Goal: Task Accomplishment & Management: Manage account settings

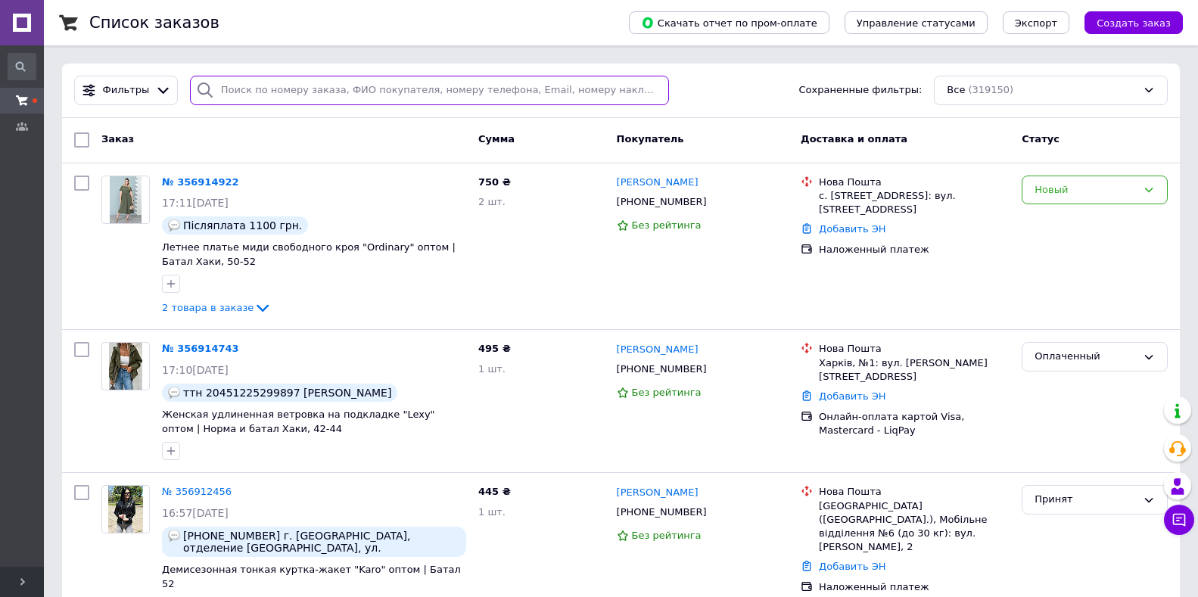
click at [277, 92] on input "search" at bounding box center [429, 91] width 479 height 30
paste input "356914922"
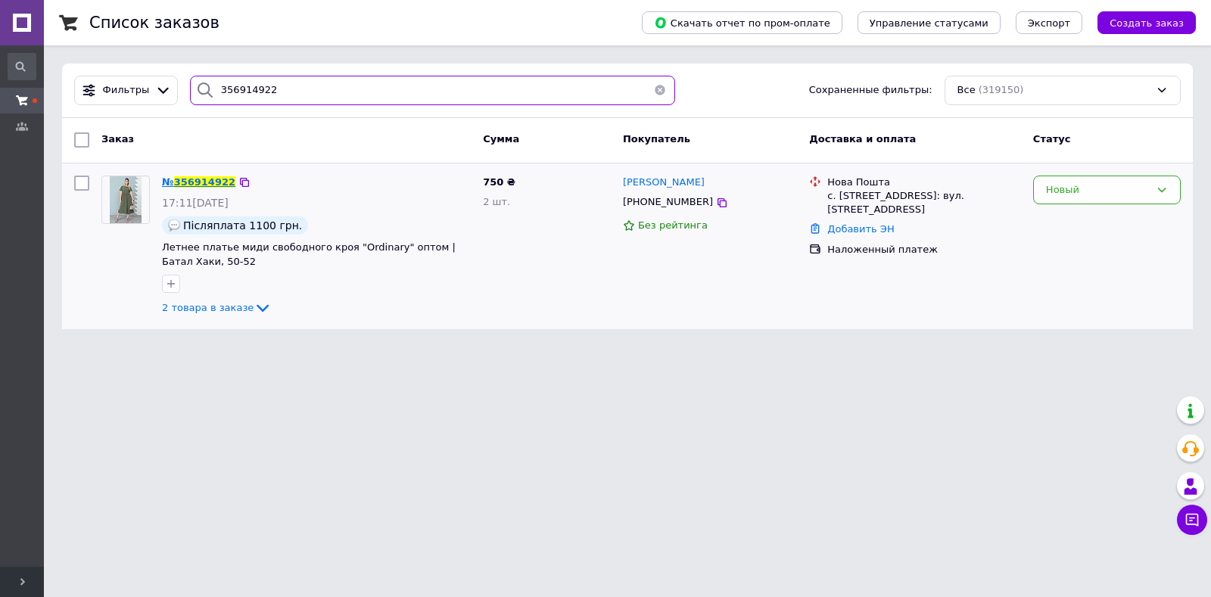
type input "356914922"
click at [204, 180] on span "356914922" at bounding box center [204, 181] width 61 height 11
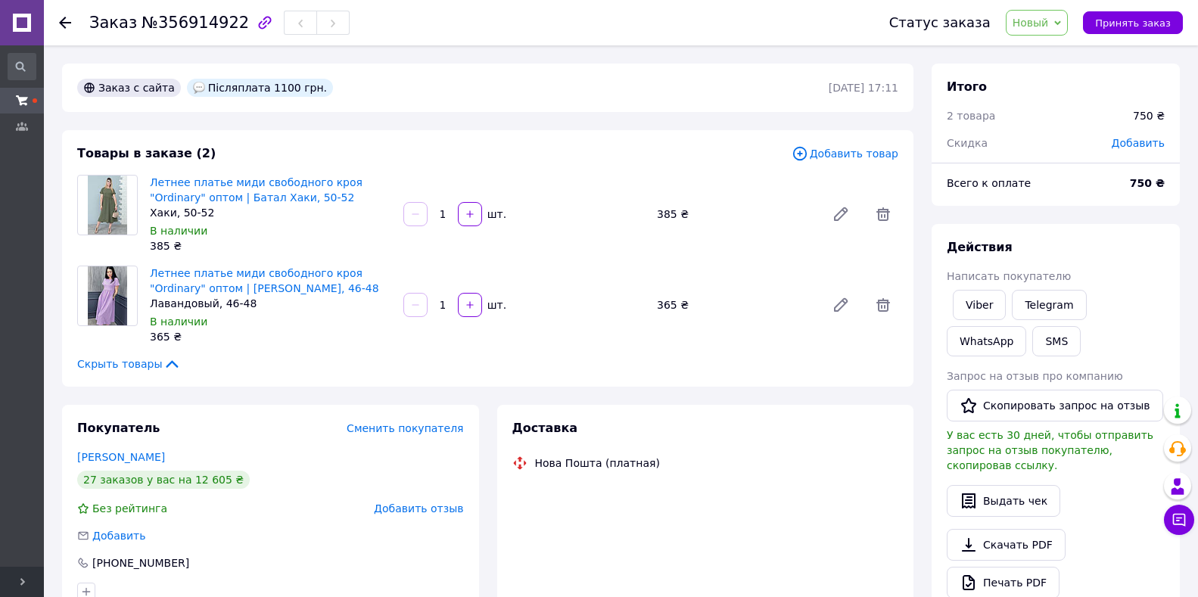
scroll to position [303, 0]
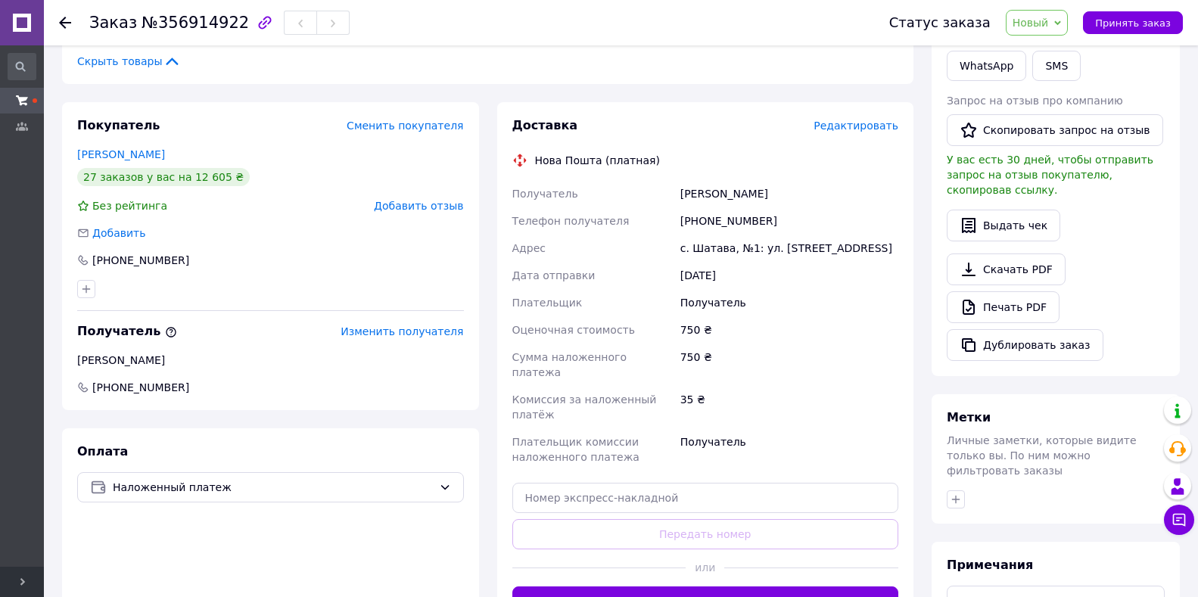
click at [696, 192] on div "Калинюк Ольга" at bounding box center [789, 193] width 224 height 27
copy div "Калинюк"
click at [745, 194] on div "Калинюк Ольга" at bounding box center [789, 193] width 224 height 27
copy div "Ольга"
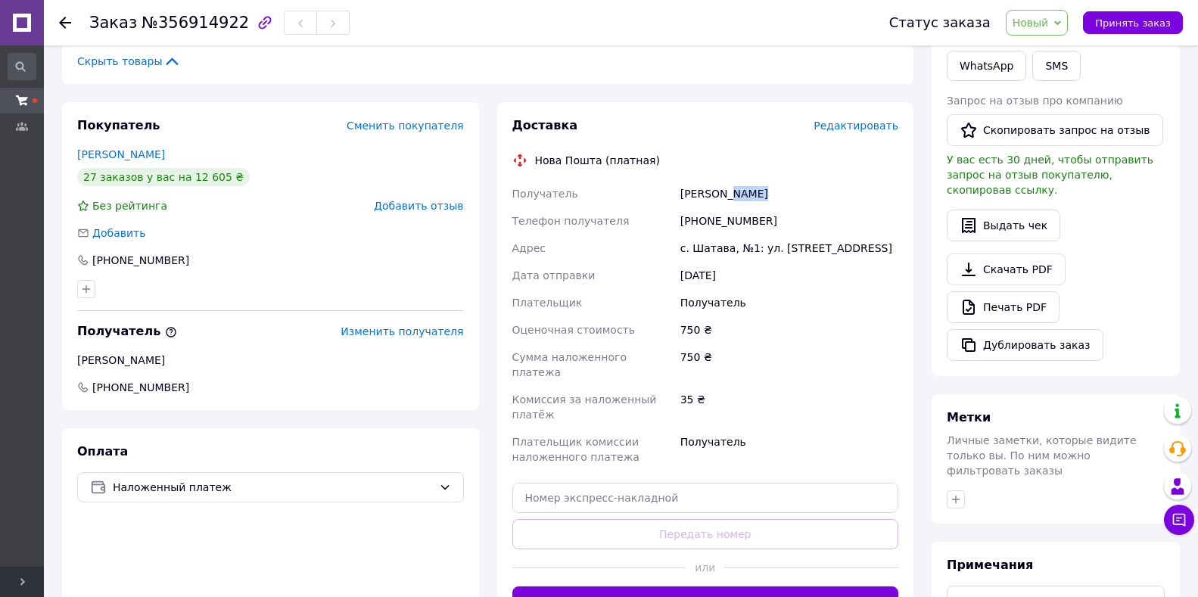
click at [745, 194] on div "Калинюк Ольга" at bounding box center [789, 193] width 224 height 27
click at [698, 220] on div "+380986486601" at bounding box center [789, 220] width 224 height 27
copy div "380986486601"
click at [705, 245] on div "с. Шатава, №1: ул. Больничная, 2а" at bounding box center [789, 248] width 224 height 27
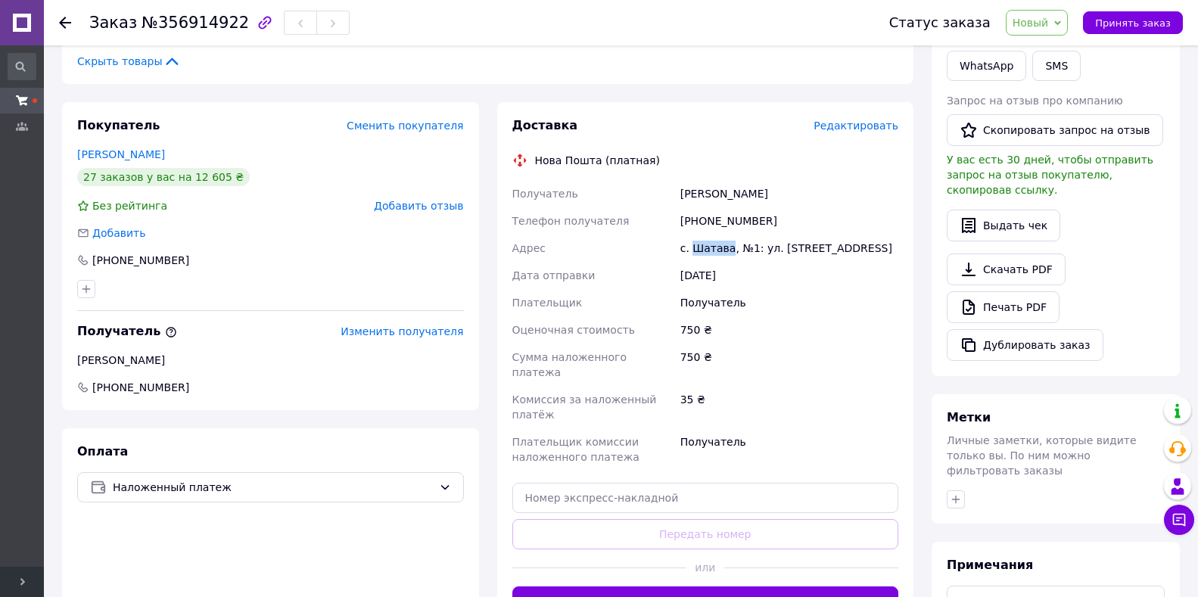
copy div "Шатава"
click at [705, 245] on div "с. Шатава, №1: ул. Больничная, 2а" at bounding box center [789, 248] width 224 height 27
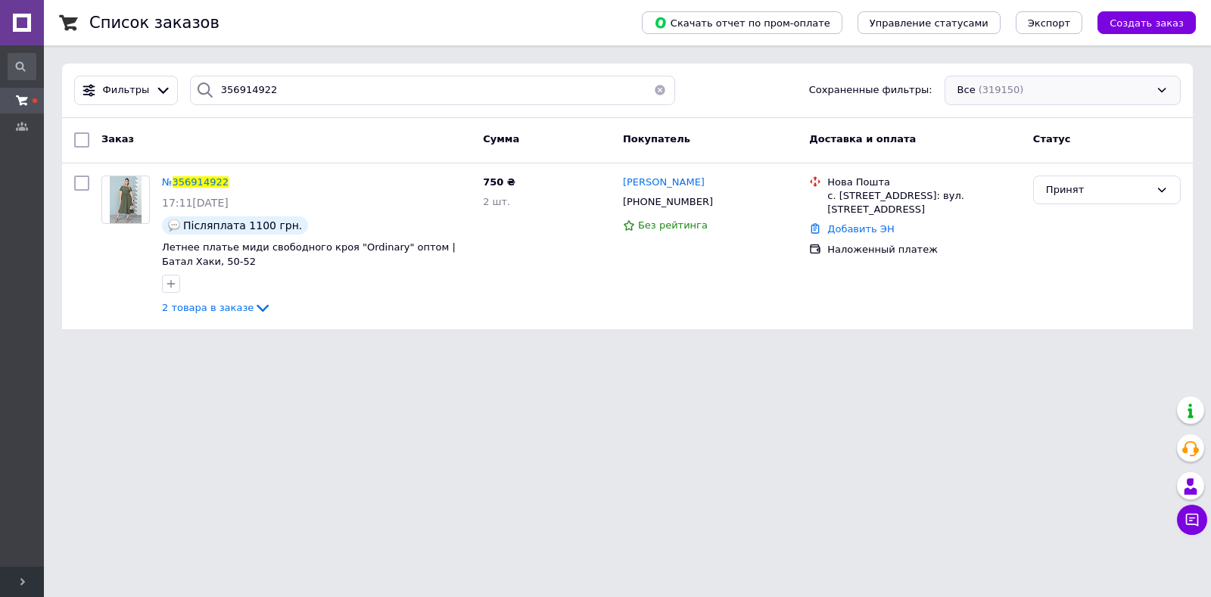
click at [978, 82] on div "Все (319150)" at bounding box center [1062, 91] width 236 height 30
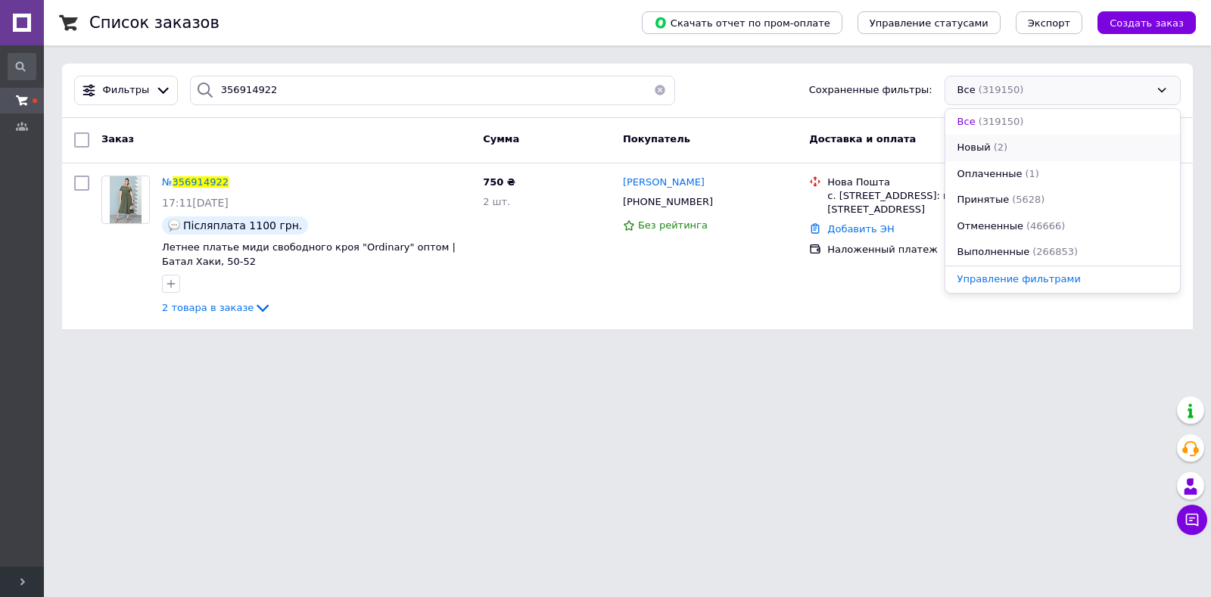
click at [976, 146] on span "Новый" at bounding box center [973, 148] width 33 height 14
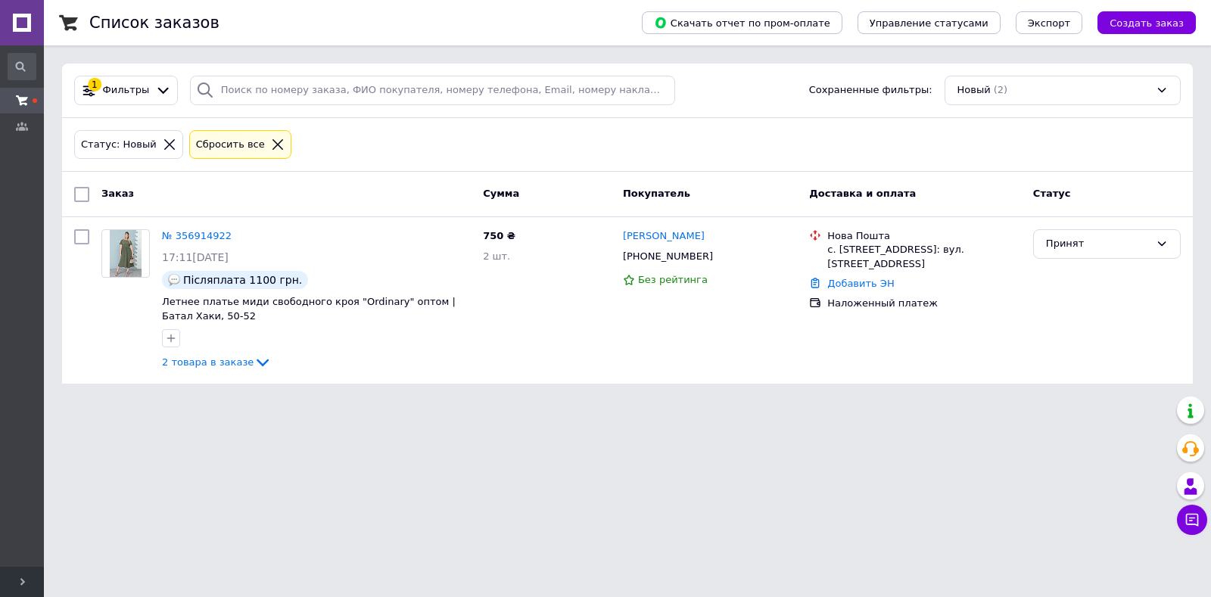
click at [1011, 96] on div "Новый (2)" at bounding box center [1062, 91] width 236 height 30
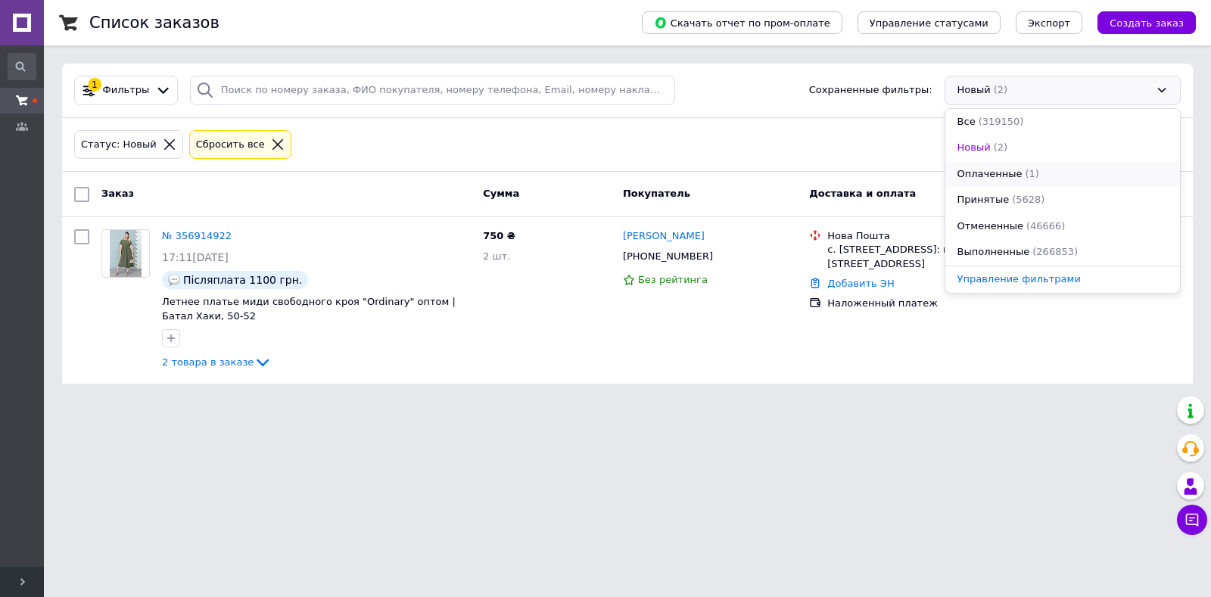
click at [981, 178] on span "Оплаченные" at bounding box center [989, 174] width 65 height 14
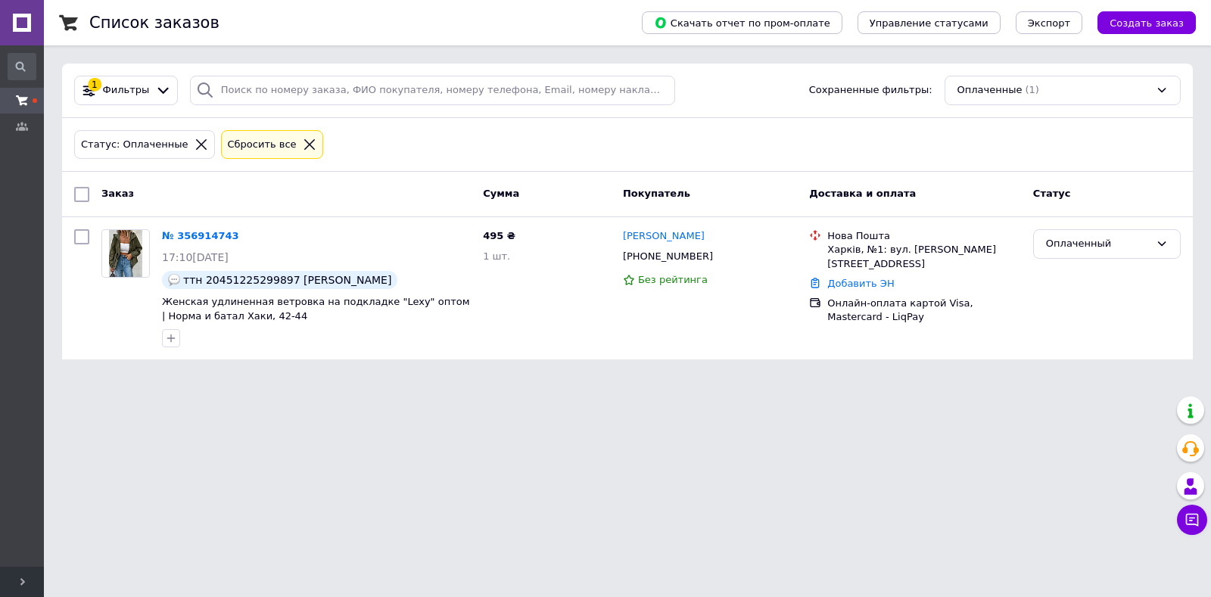
click at [1018, 87] on div "Оплаченные (1)" at bounding box center [1062, 91] width 236 height 30
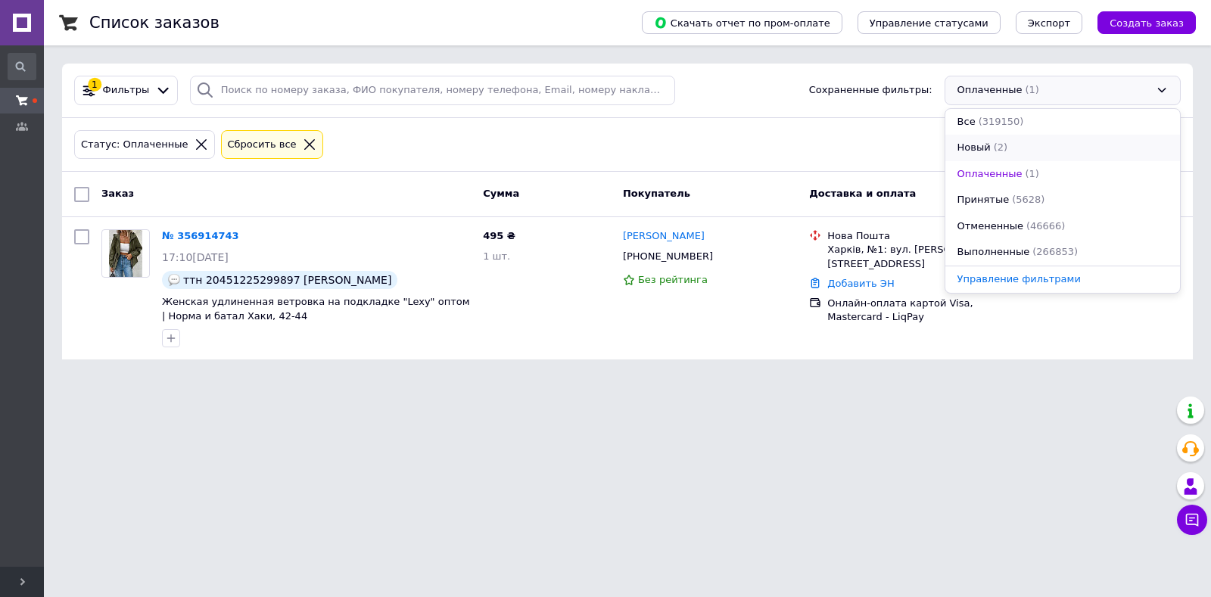
click at [983, 150] on span "Новый" at bounding box center [973, 148] width 33 height 14
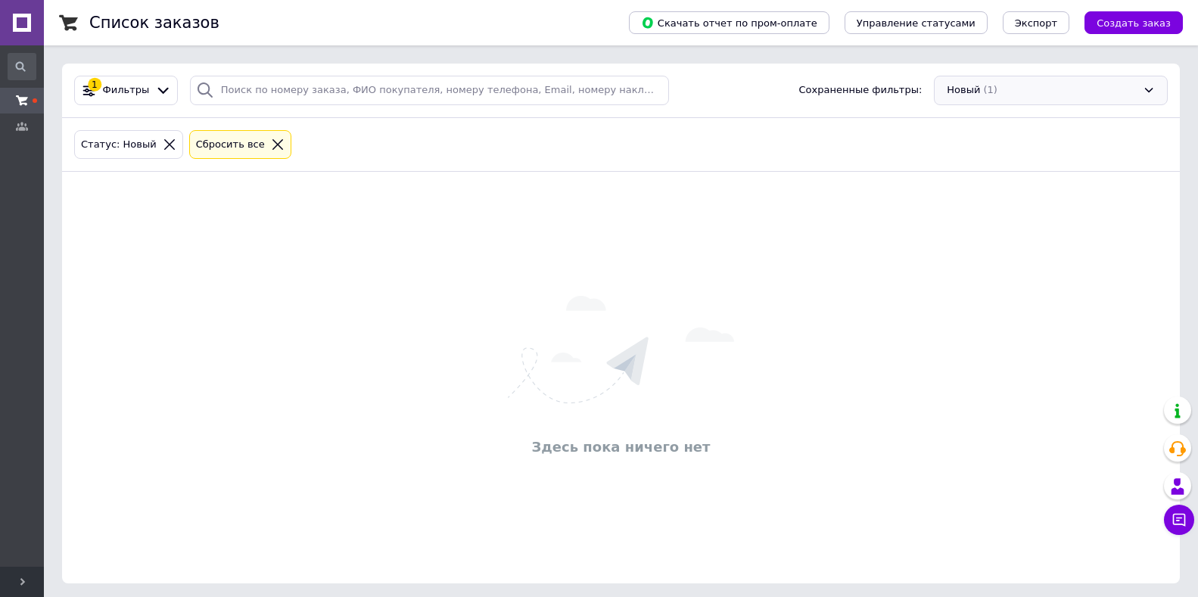
click at [1005, 83] on div "Новый (1)" at bounding box center [1051, 91] width 234 height 30
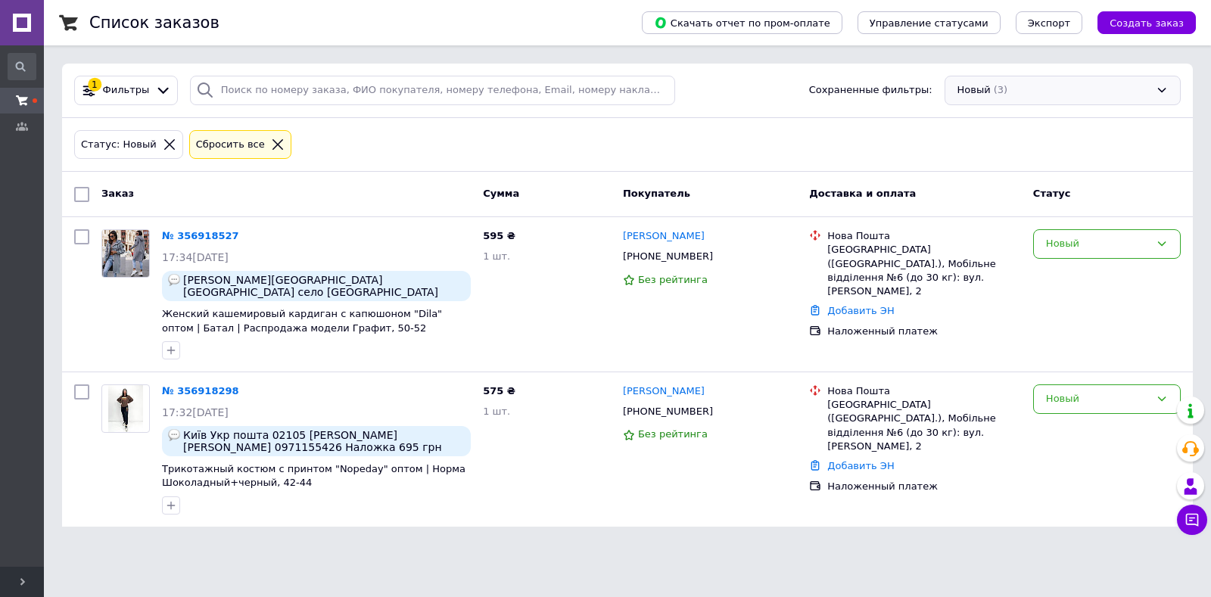
click at [999, 94] on div "Новый (3)" at bounding box center [1062, 91] width 236 height 30
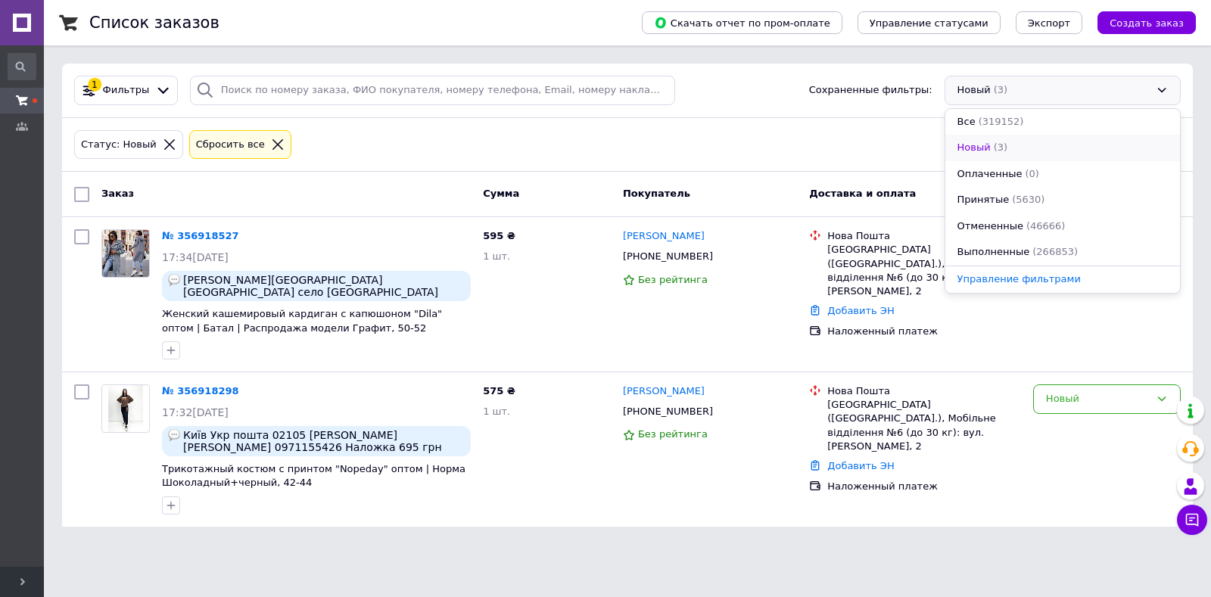
click at [992, 146] on div "(3)" at bounding box center [1000, 148] width 17 height 14
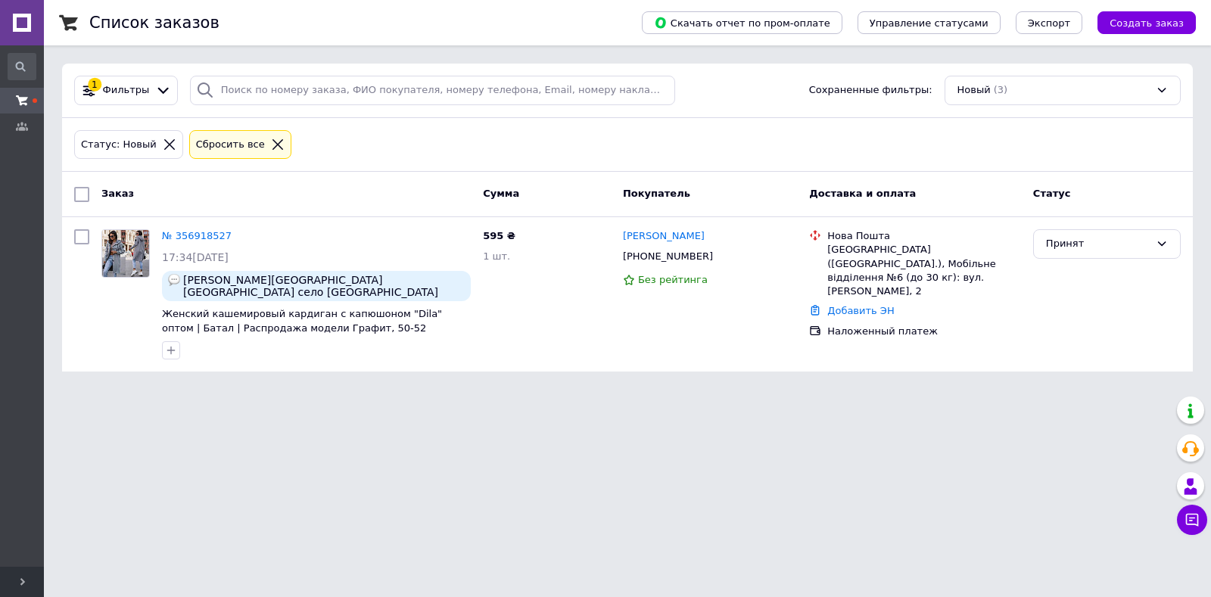
click at [179, 390] on html "TM Fashion Girl Ваш ID: 892273 Сайт TM Fashion Girl Кабинет покупателя Проверит…" at bounding box center [605, 195] width 1211 height 390
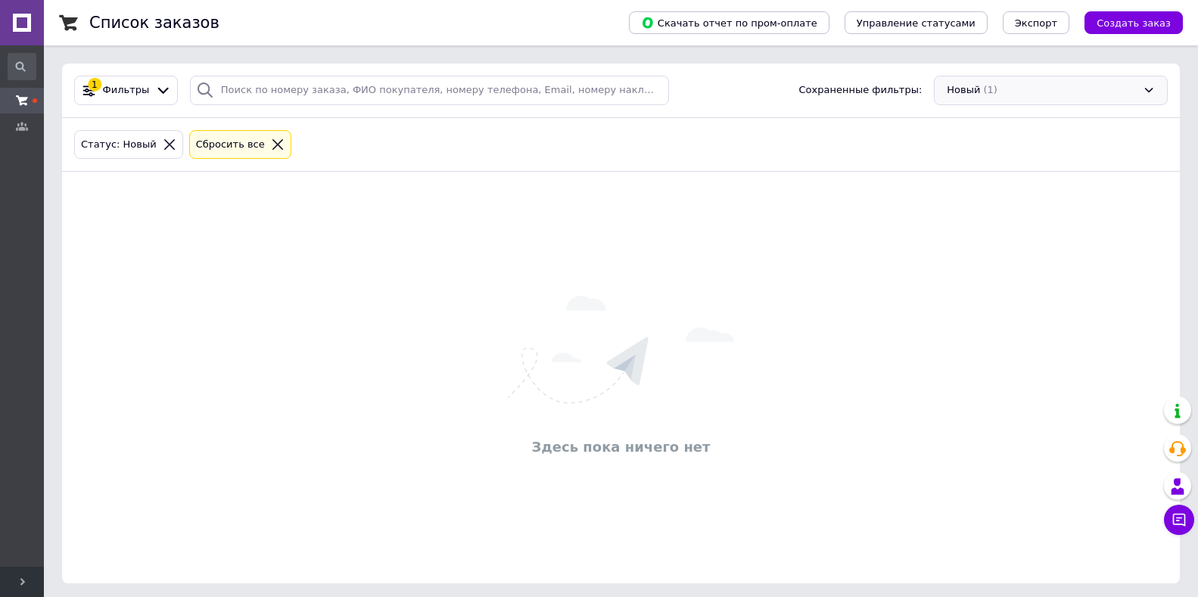
click at [947, 92] on div "Новый (1)" at bounding box center [1051, 91] width 234 height 30
click at [1024, 88] on div "Новый (1)" at bounding box center [1051, 91] width 234 height 30
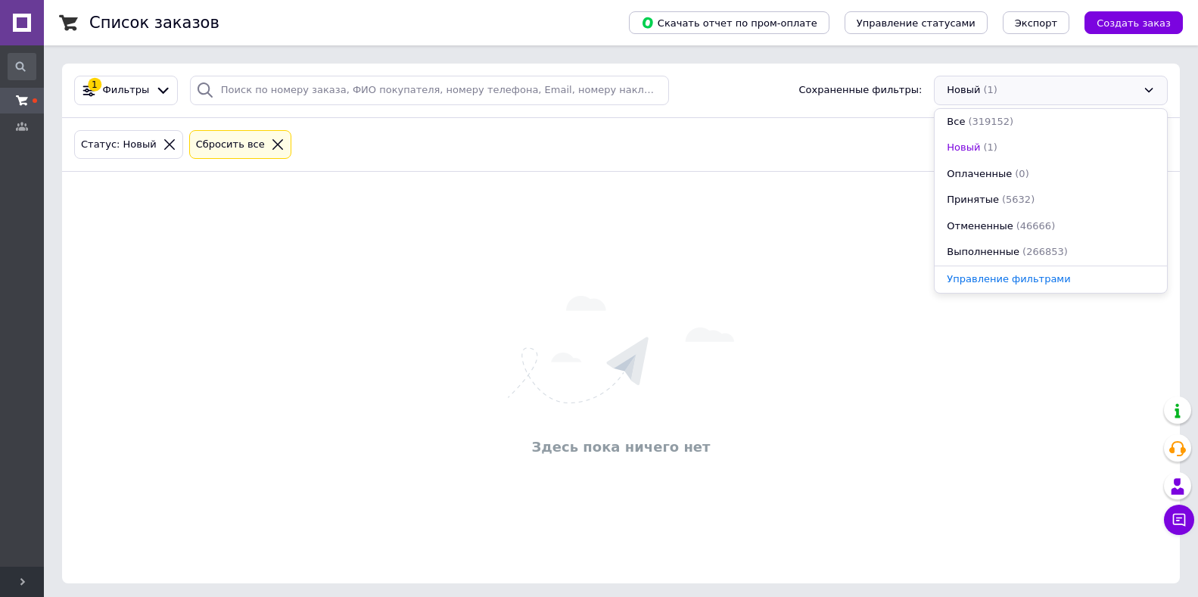
click at [787, 232] on div "Здесь пока ничего нет" at bounding box center [621, 377] width 1118 height 381
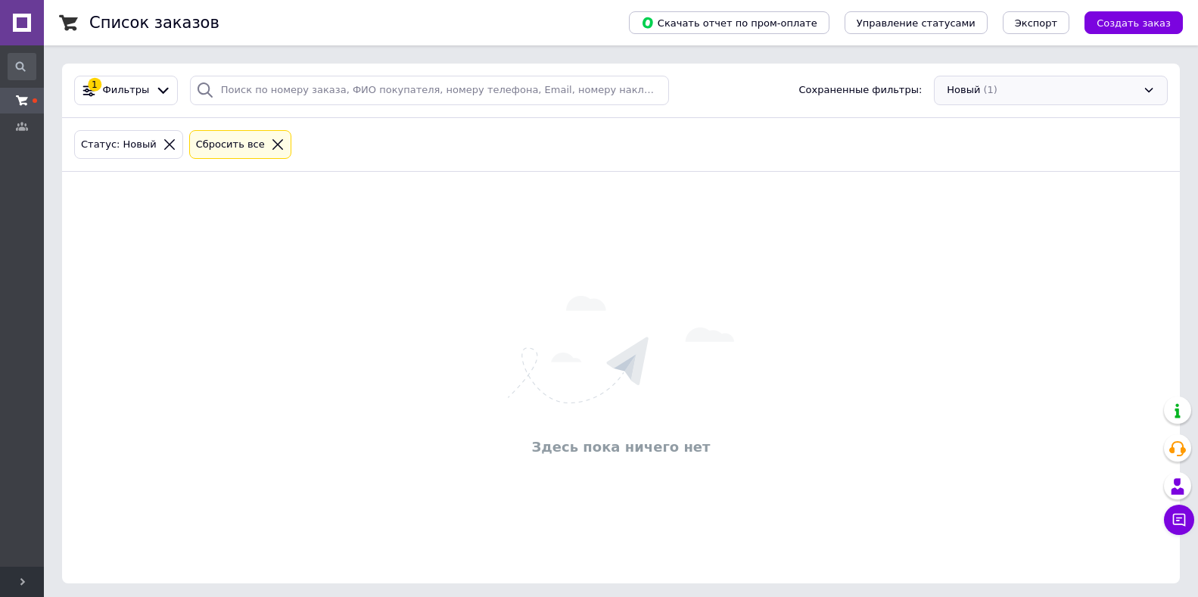
click at [959, 79] on div "Новый (1)" at bounding box center [1051, 91] width 234 height 30
